Goal: Book appointment/travel/reservation

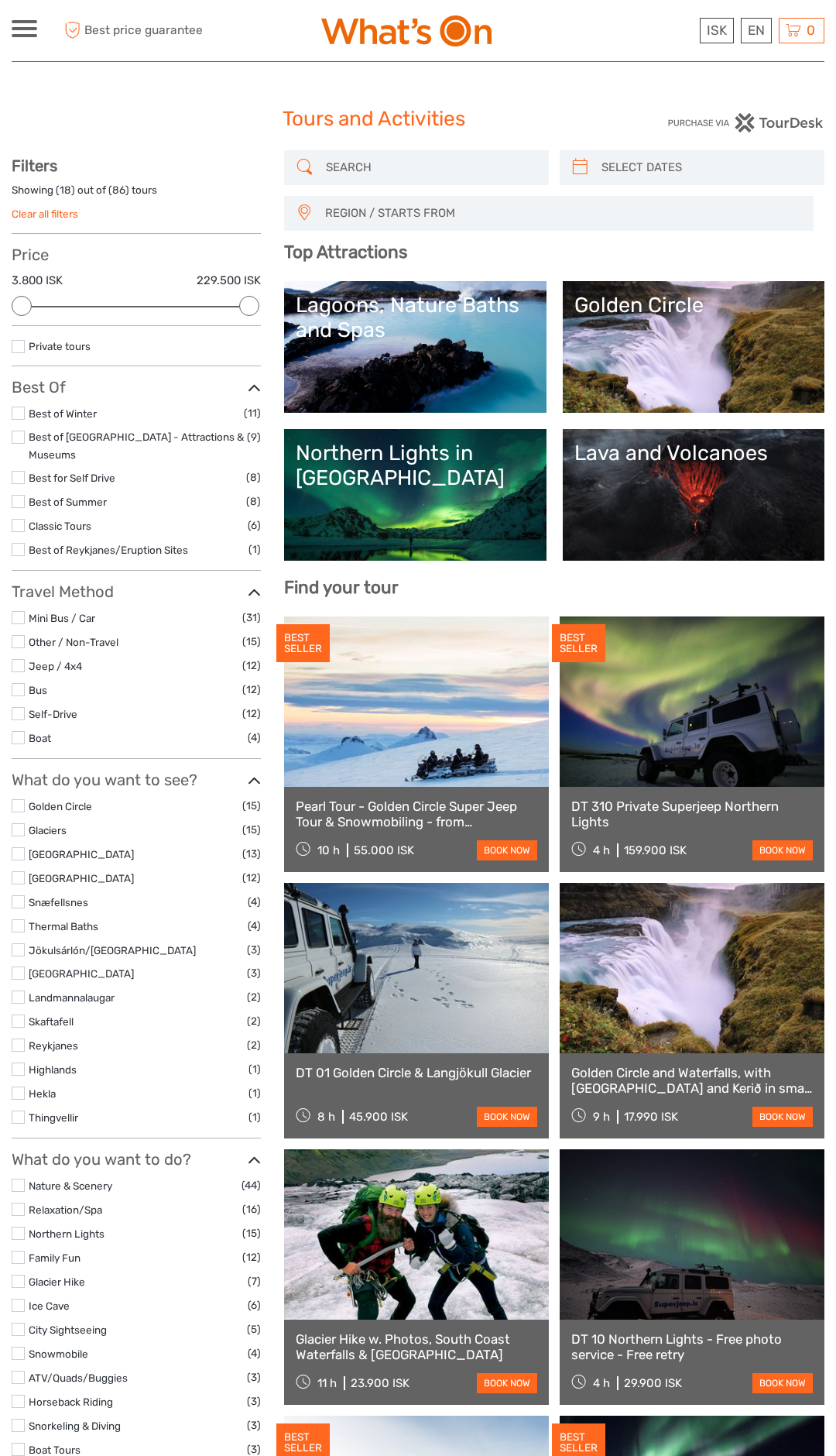
select select
click at [484, 505] on link "Northern Lights in [GEOGRAPHIC_DATA]" at bounding box center [415, 494] width 238 height 108
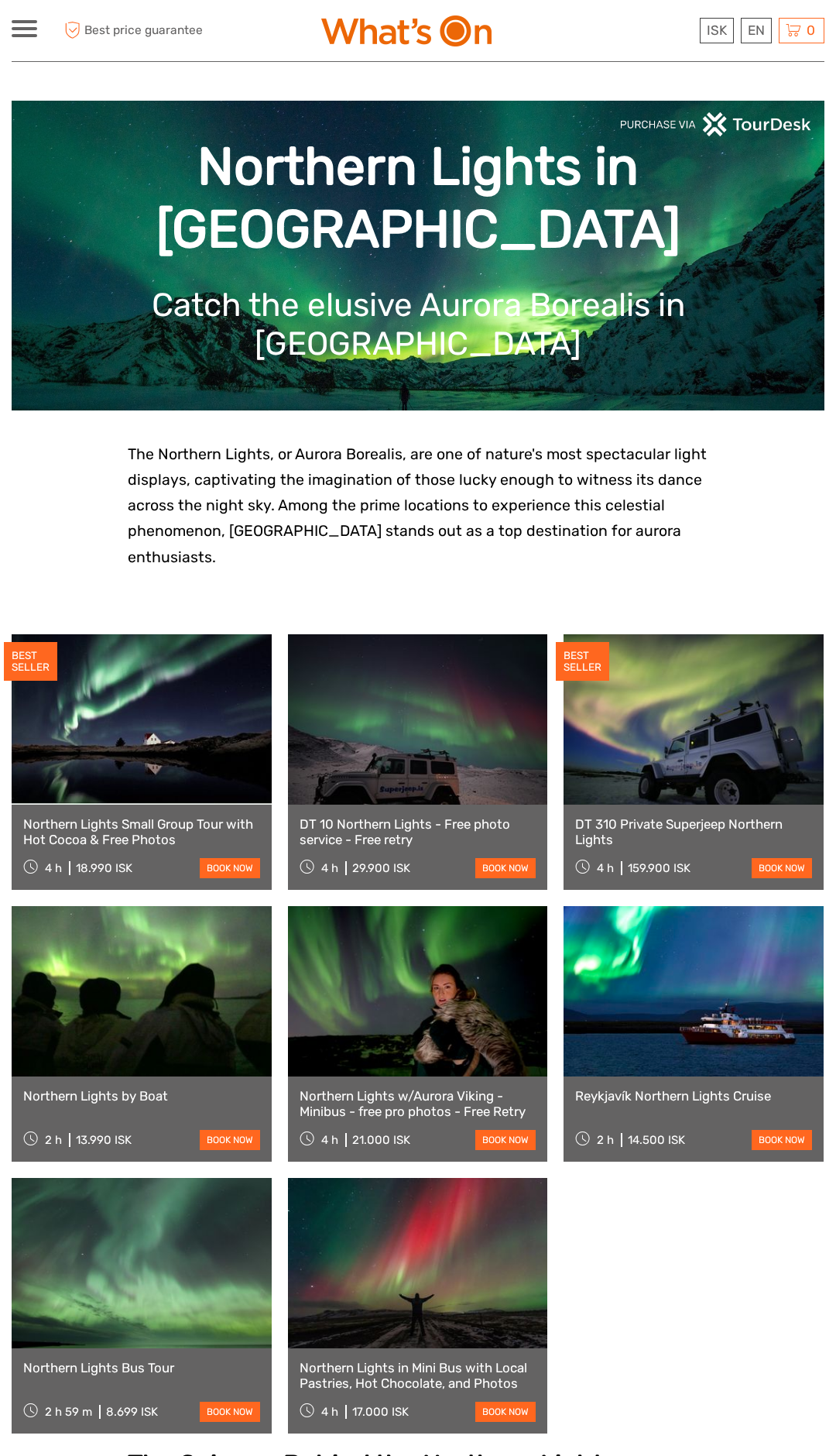
click at [193, 1317] on link at bounding box center [142, 1263] width 260 height 170
click at [188, 1297] on link at bounding box center [142, 1263] width 260 height 170
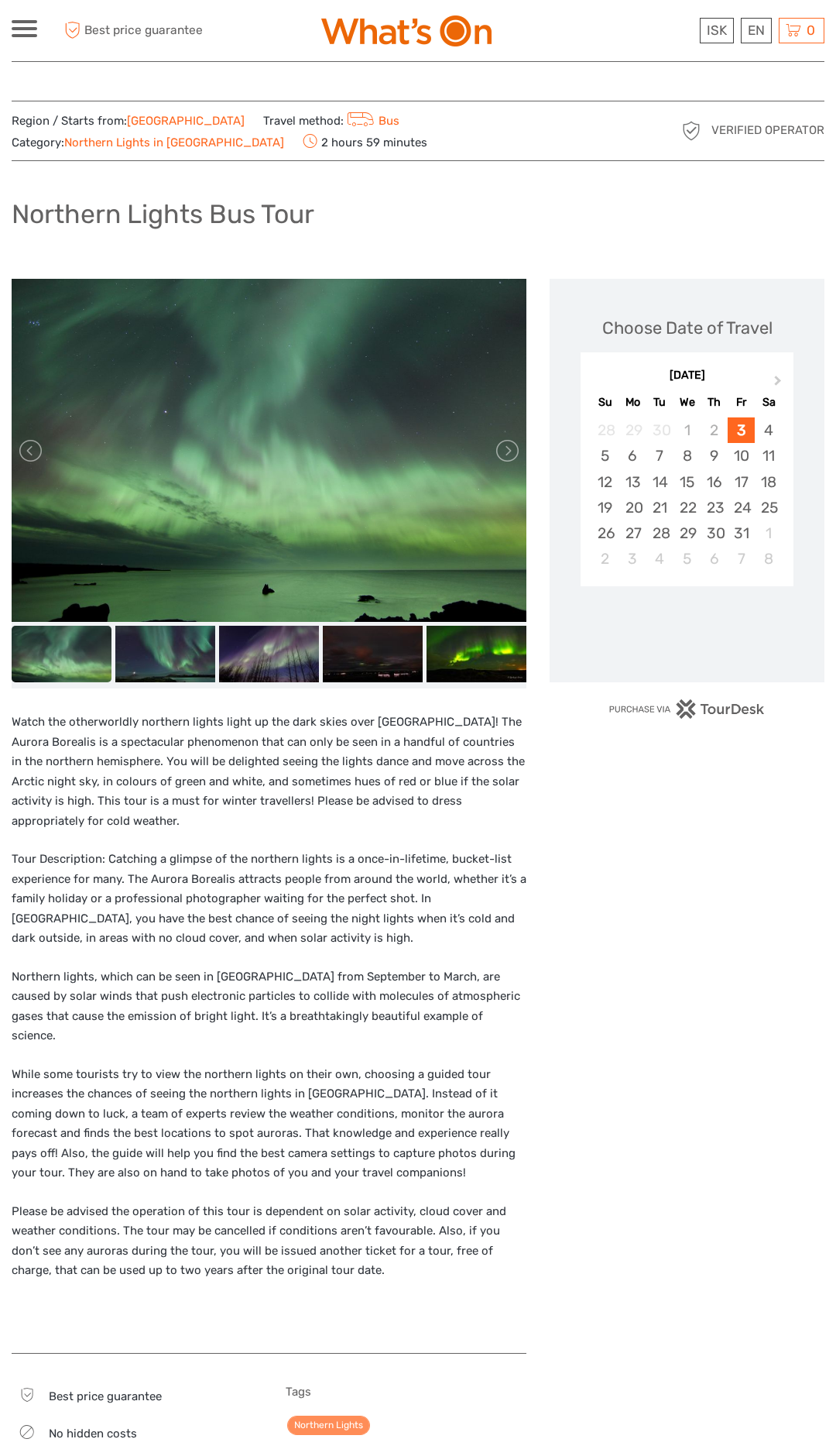
click at [19, 1423] on icon at bounding box center [27, 1433] width 23 height 22
